Goal: Task Accomplishment & Management: Complete application form

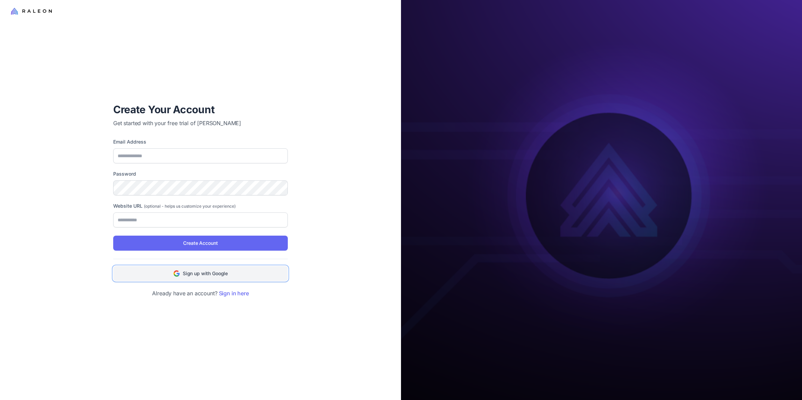
click at [209, 275] on span "Sign up with Google" at bounding box center [205, 273] width 45 height 7
type input "**********"
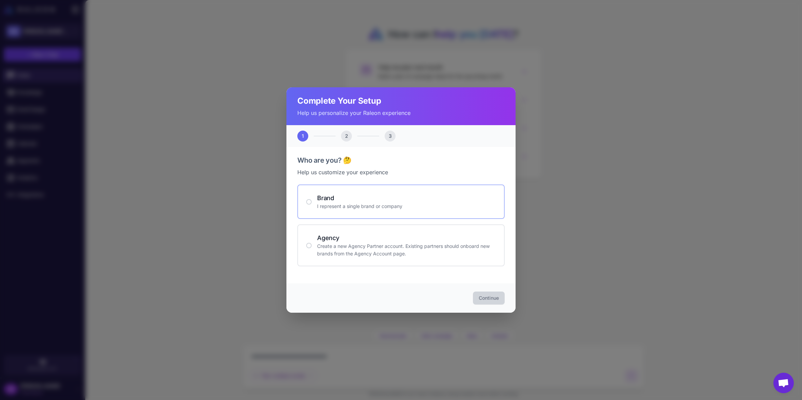
click at [385, 205] on p "I represent a single brand or company" at bounding box center [406, 205] width 179 height 7
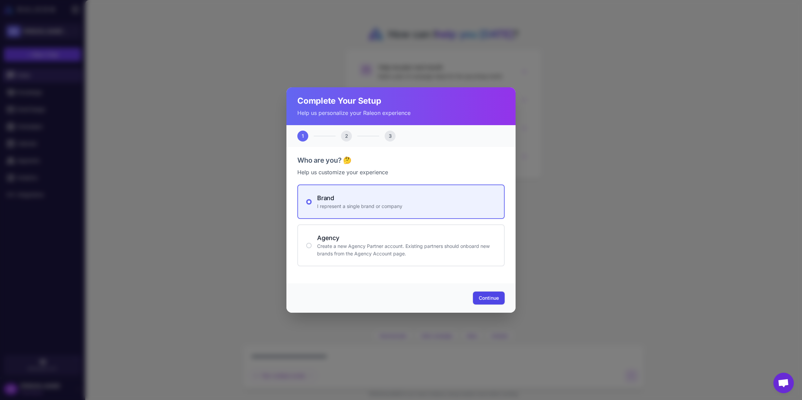
click at [491, 301] on span "Continue" at bounding box center [489, 298] width 20 height 7
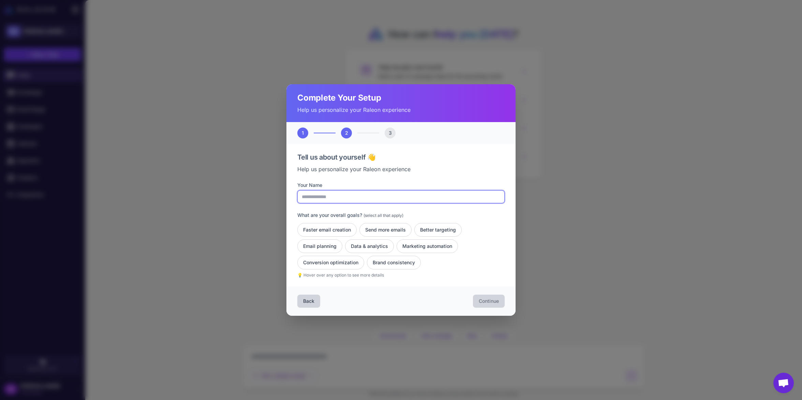
click at [387, 198] on input "Your Name" at bounding box center [400, 196] width 207 height 13
type input "****"
click at [332, 229] on button "Faster email creation" at bounding box center [326, 230] width 59 height 14
click at [377, 229] on button "Send more emails" at bounding box center [385, 230] width 52 height 14
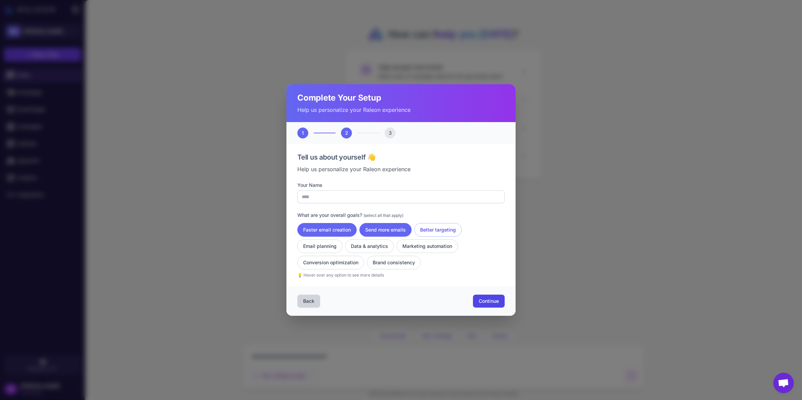
click at [431, 228] on button "Better targeting" at bounding box center [437, 230] width 47 height 14
click at [324, 246] on button "Email planning" at bounding box center [319, 246] width 45 height 14
click at [371, 247] on button "Data & analytics" at bounding box center [369, 246] width 49 height 14
click at [429, 246] on button "Marketing automation" at bounding box center [426, 246] width 61 height 14
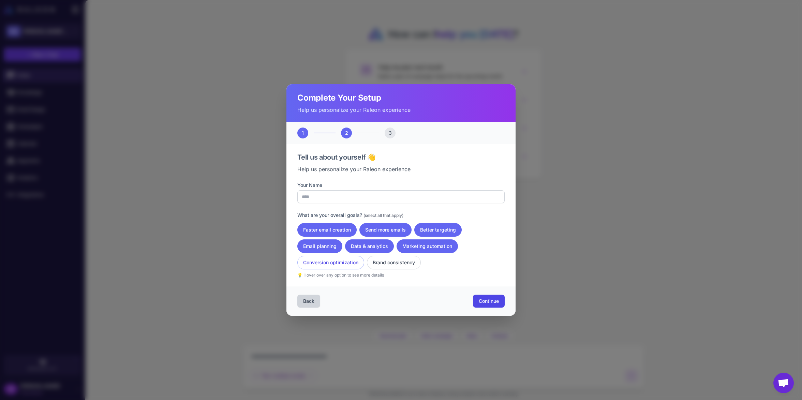
click at [343, 265] on button "Conversion optimization" at bounding box center [330, 263] width 67 height 14
click at [396, 264] on button "Brand consistency" at bounding box center [394, 263] width 54 height 14
click at [487, 303] on span "Continue" at bounding box center [489, 301] width 20 height 7
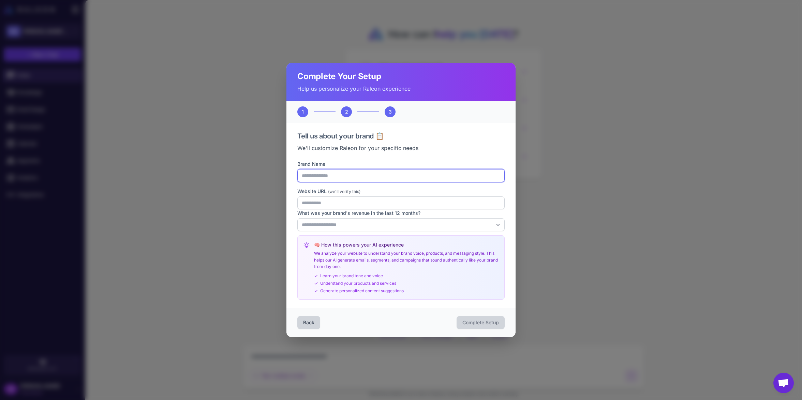
click at [341, 174] on input "Brand Name" at bounding box center [400, 175] width 207 height 13
type input "**********"
click at [326, 202] on input "Website URL (we'll verify this)" at bounding box center [400, 202] width 207 height 13
type input "**********"
select select "******"
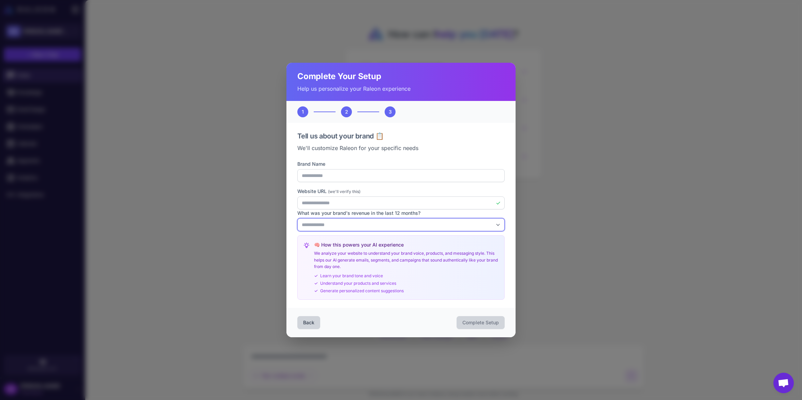
click option "**********" at bounding box center [0, 0] width 0 height 0
click at [468, 322] on span "Complete Setup" at bounding box center [480, 322] width 36 height 7
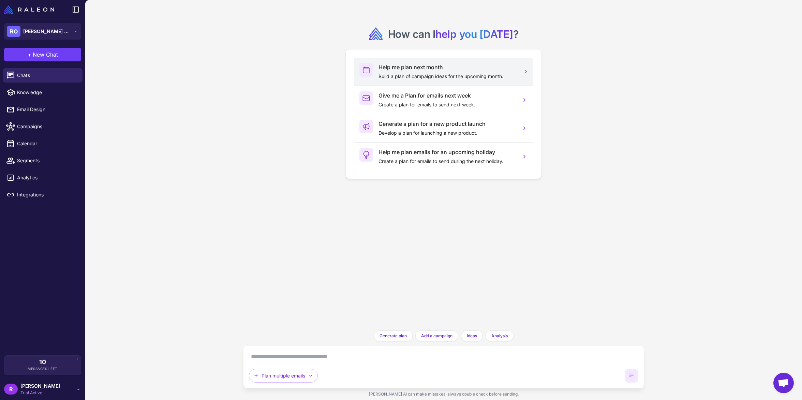
click at [413, 67] on h3 "Help me plan next month" at bounding box center [446, 67] width 137 height 8
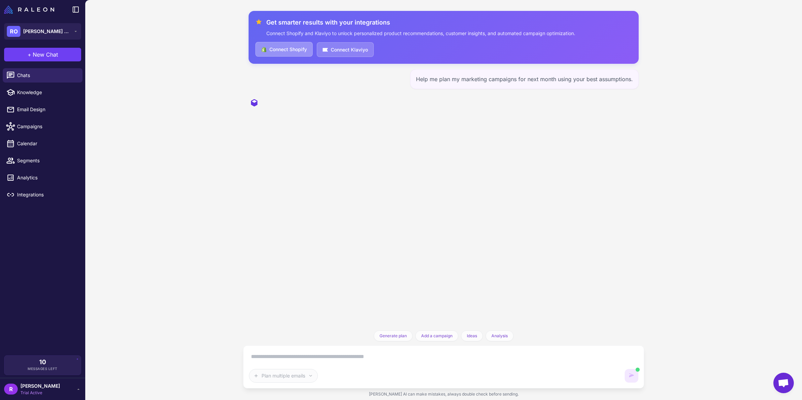
click at [280, 47] on button "Connect Shopify" at bounding box center [283, 49] width 57 height 15
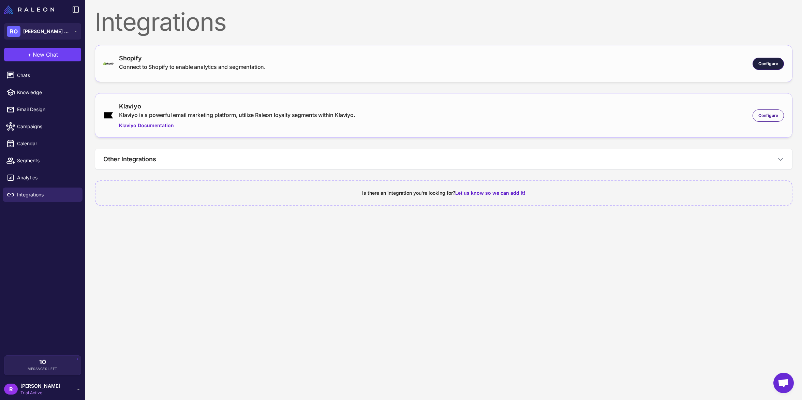
click at [776, 64] on span "Configure" at bounding box center [768, 64] width 20 height 6
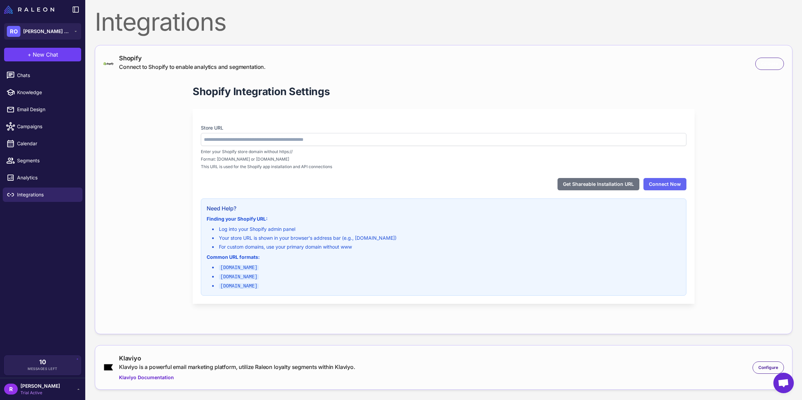
type input "**********"
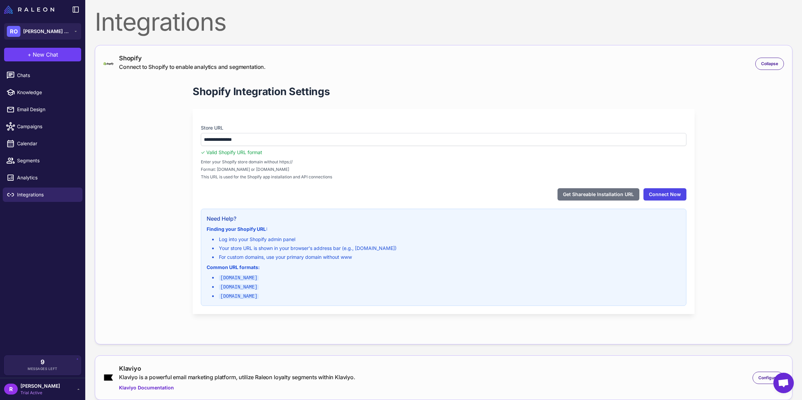
click at [668, 193] on button "Connect Now" at bounding box center [664, 194] width 43 height 12
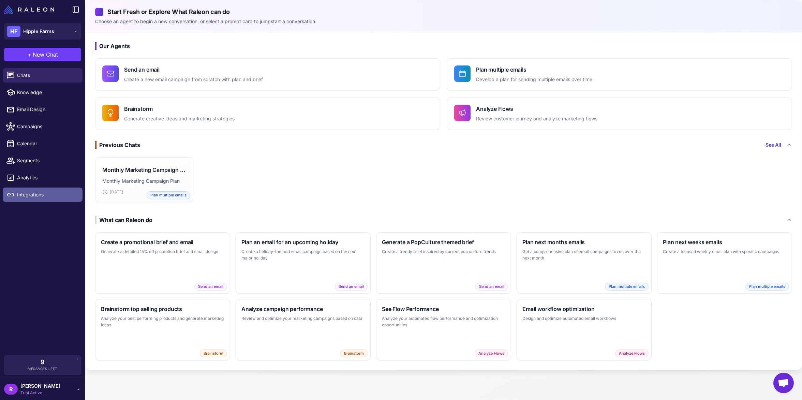
click at [51, 196] on span "Integrations" at bounding box center [47, 194] width 60 height 7
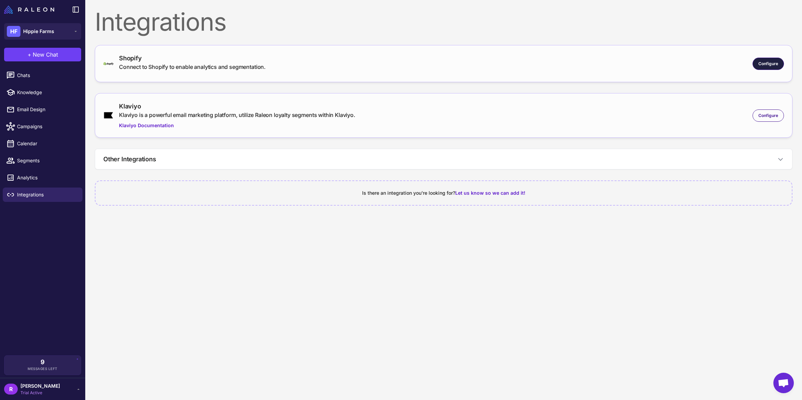
click at [760, 66] on span "Configure" at bounding box center [768, 64] width 20 height 6
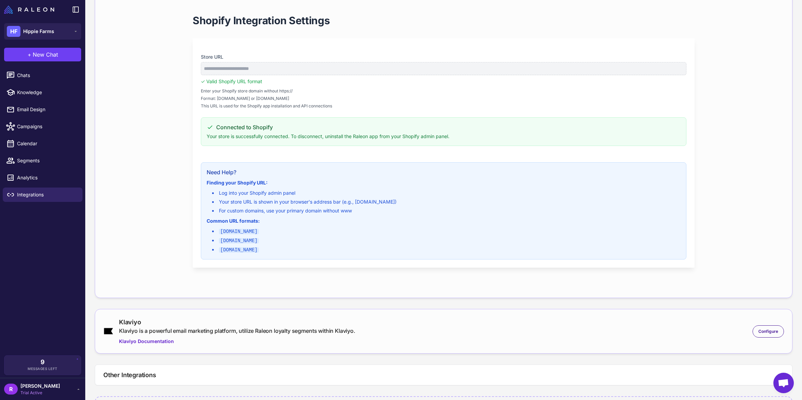
scroll to position [105, 0]
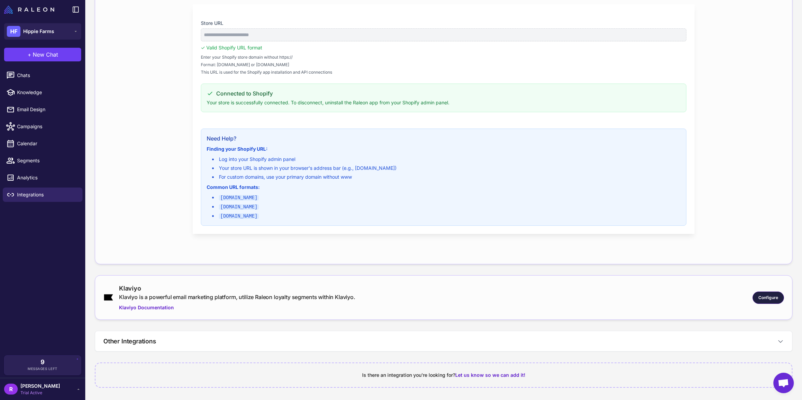
click at [760, 295] on span "Configure" at bounding box center [768, 298] width 20 height 6
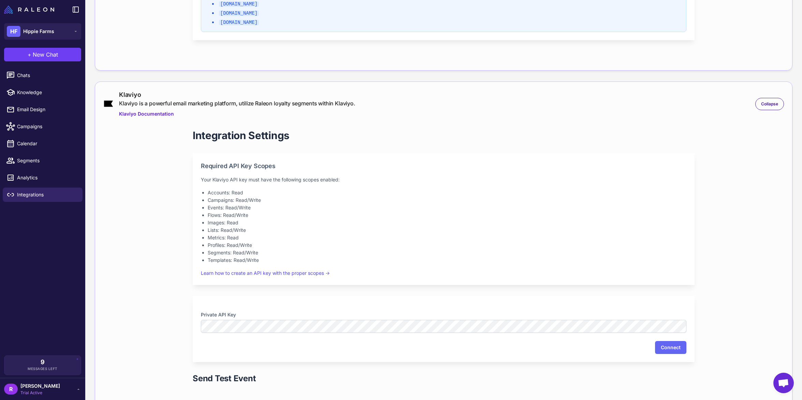
scroll to position [392, 0]
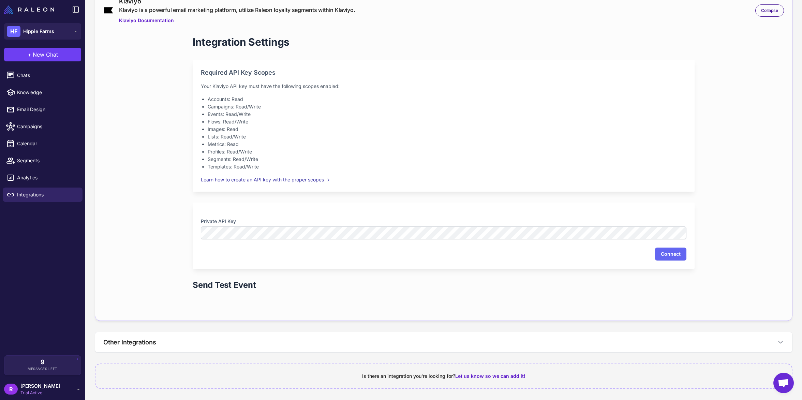
click at [297, 182] on link "Learn how to create an API key with the proper scopes →" at bounding box center [265, 180] width 129 height 6
click at [665, 255] on button "Connect" at bounding box center [670, 253] width 31 height 13
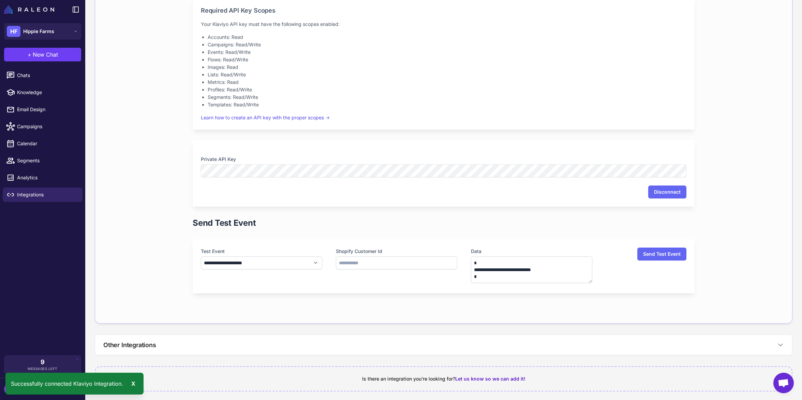
scroll to position [458, 0]
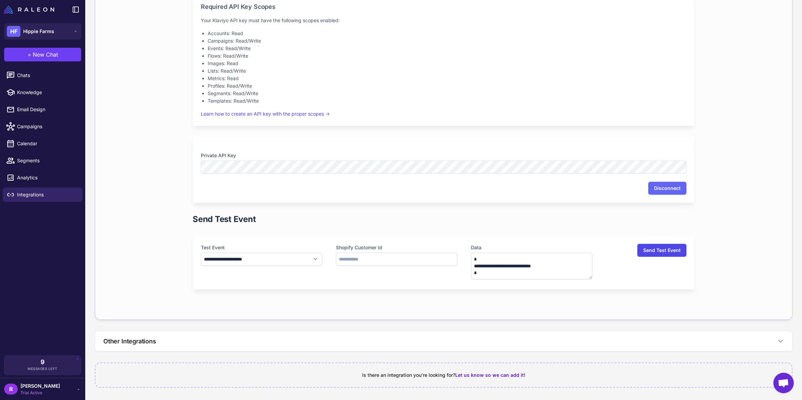
click at [661, 253] on button "Send Test Event" at bounding box center [661, 250] width 49 height 13
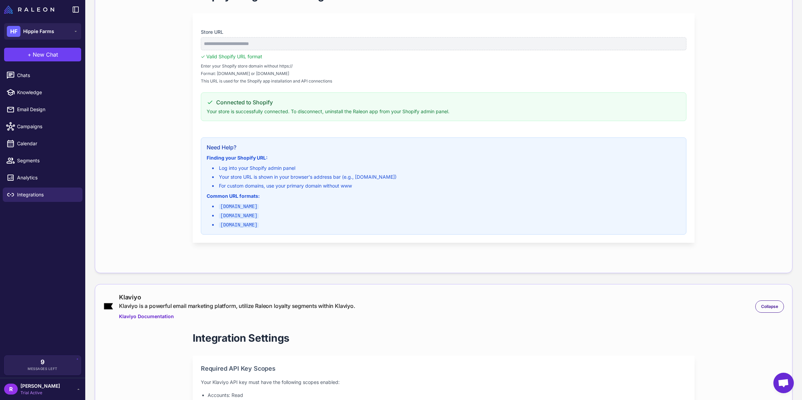
scroll to position [8, 0]
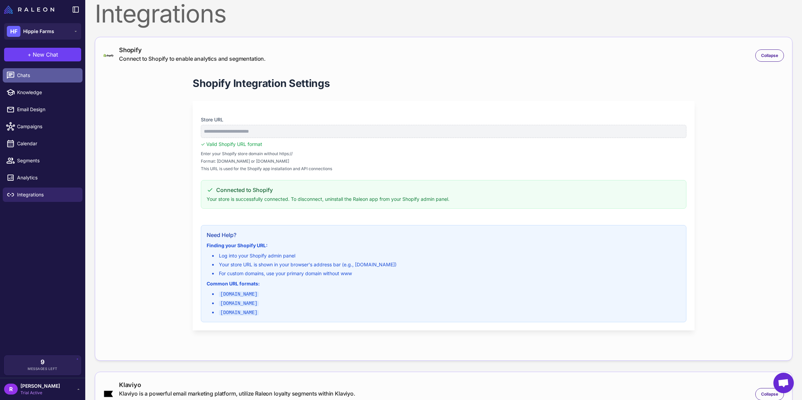
click at [43, 79] on link "Chats" at bounding box center [43, 75] width 80 height 14
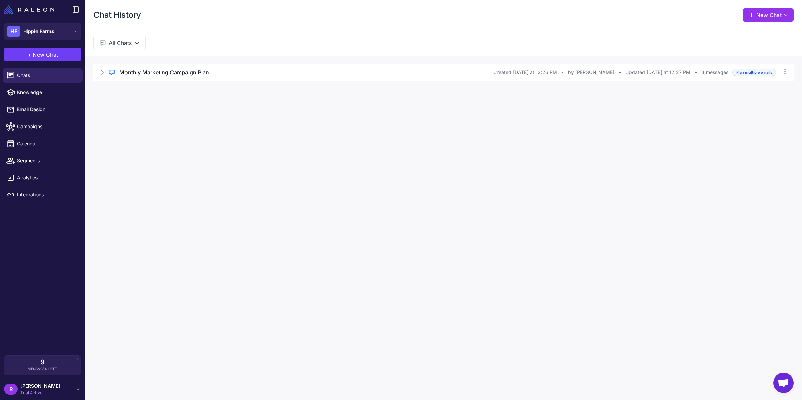
click at [303, 13] on div "Chat History New Chat" at bounding box center [443, 15] width 717 height 30
click at [761, 15] on button "New Chat" at bounding box center [767, 15] width 51 height 14
click at [738, 107] on button "Analyze Flows" at bounding box center [746, 103] width 84 height 16
click at [765, 16] on button "New Chat" at bounding box center [767, 15] width 51 height 14
click at [723, 104] on span "Analyze Flows" at bounding box center [739, 103] width 33 height 7
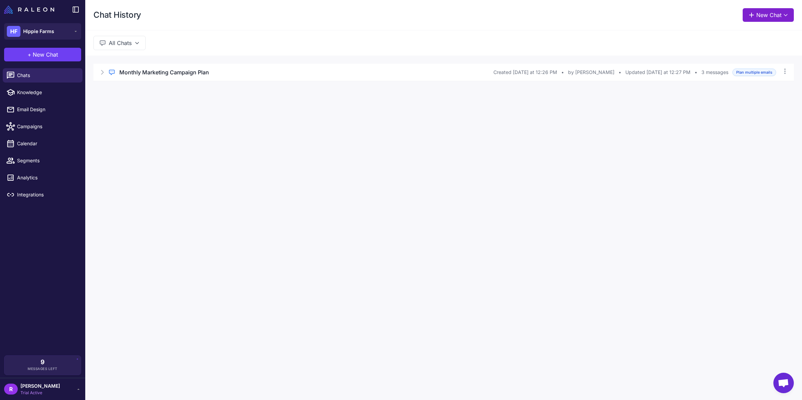
click at [749, 16] on icon at bounding box center [751, 15] width 7 height 7
click at [779, 15] on button "New Chat" at bounding box center [767, 15] width 51 height 14
click at [723, 104] on span "Analyze Flows" at bounding box center [739, 103] width 33 height 7
click at [44, 53] on span "New Chat" at bounding box center [45, 54] width 25 height 8
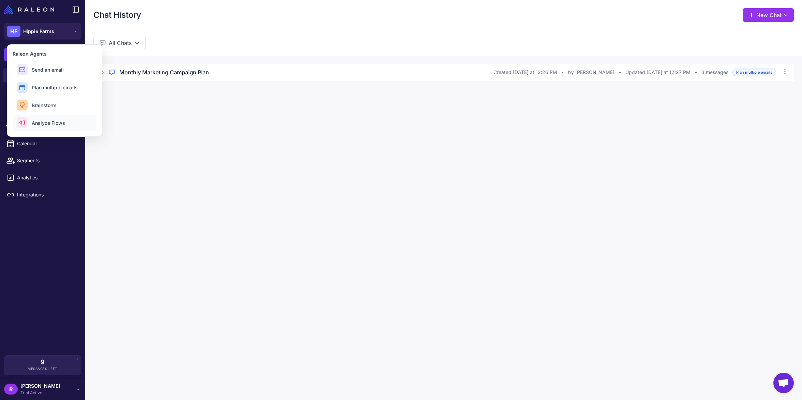
click at [39, 125] on span "Analyze Flows" at bounding box center [48, 122] width 33 height 7
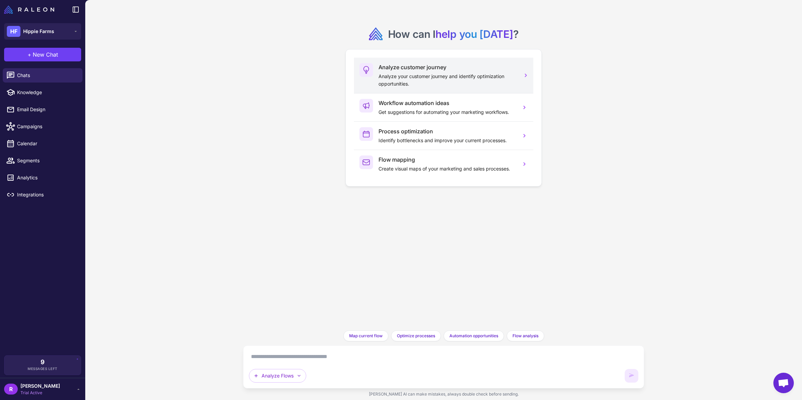
click at [422, 71] on h3 "Analyze customer journey" at bounding box center [446, 67] width 137 height 8
